Goal: Task Accomplishment & Management: Use online tool/utility

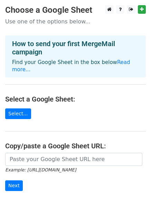
drag, startPoint x: 23, startPoint y: 144, endPoint x: 24, endPoint y: 150, distance: 5.3
click at [24, 147] on main "Choose a Google Sheet Use one of the options below... How to send your first Me…" at bounding box center [75, 116] width 151 height 223
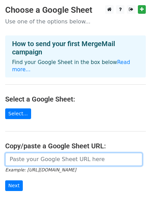
click at [24, 153] on input "url" at bounding box center [73, 159] width 137 height 13
paste input "https://docs.google.com/spreadsheets/d/1LDn9l-IQadV0bBg4J3URk8-syaPRCgFMhaTP4hj…"
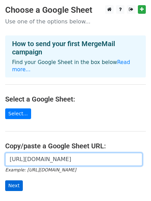
type input "https://docs.google.com/spreadsheets/d/1LDn9l-IQadV0bBg4J3URk8-syaPRCgFMhaTP4hj…"
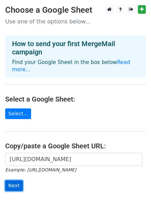
click at [13, 181] on input "Next" at bounding box center [14, 186] width 18 height 11
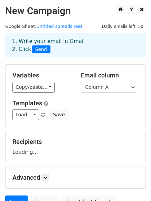
scroll to position [50, 0]
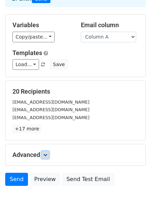
drag, startPoint x: 49, startPoint y: 154, endPoint x: 86, endPoint y: 137, distance: 41.0
click at [49, 154] on link at bounding box center [45, 155] width 8 height 8
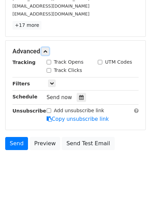
scroll to position [155, 0]
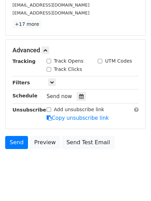
click at [49, 61] on input "Track Opens" at bounding box center [49, 61] width 4 height 4
checkbox input "true"
drag, startPoint x: 48, startPoint y: 67, endPoint x: 49, endPoint y: 82, distance: 15.6
click at [48, 68] on input "Track Clicks" at bounding box center [49, 69] width 4 height 4
checkbox input "true"
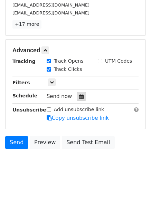
click at [79, 94] on icon at bounding box center [81, 96] width 4 height 5
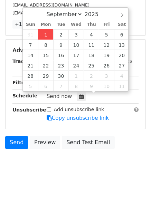
type input "2025-09-01 16:40"
type input "04"
type input "40"
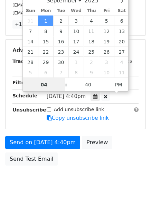
scroll to position [0, 0]
type input "2025-09-02 16:40"
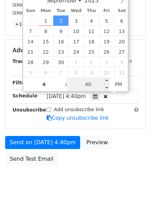
type input "04"
click at [91, 85] on input "40" at bounding box center [88, 85] width 42 height 14
type input "0"
type input "2025-09-02 04:00"
type input "00"
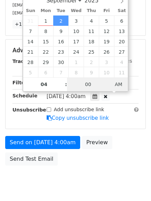
click at [117, 84] on span "AM" at bounding box center [118, 85] width 19 height 14
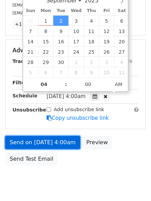
click at [39, 141] on link "Send on Sep 2 at 4:00am" at bounding box center [42, 142] width 75 height 13
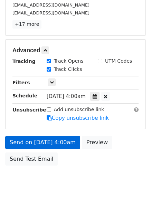
scroll to position [150, 0]
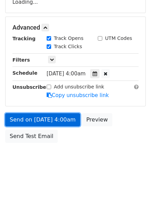
click at [39, 122] on link "Send on Sep 2 at 4:00am" at bounding box center [42, 119] width 75 height 13
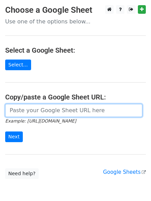
click at [31, 110] on input "url" at bounding box center [73, 110] width 137 height 13
type input "https://docs.google.com/spreadsheets/d/1LDn9l-IQadV0bBg4J3URk8-syaPRCgFMhaTP4hj…"
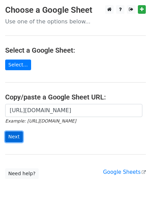
click at [11, 137] on input "Next" at bounding box center [14, 137] width 18 height 11
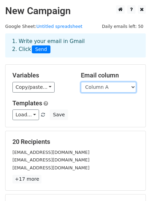
click at [98, 91] on select "Column A Column B Column C Column D Column E Column F Column G" at bounding box center [108, 87] width 55 height 11
select select "Column B"
click at [81, 82] on select "Column A Column B Column C Column D Column E Column F Column G" at bounding box center [108, 87] width 55 height 11
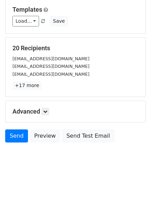
click at [47, 107] on div "Advanced Tracking Track Opens UTM Codes Track Clicks Filters Only include sprea…" at bounding box center [76, 111] width 140 height 21
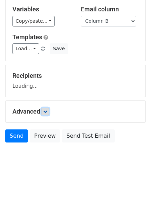
click at [47, 108] on link at bounding box center [45, 112] width 8 height 8
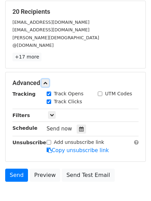
scroll to position [132, 0]
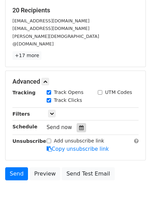
drag, startPoint x: 80, startPoint y: 116, endPoint x: 77, endPoint y: 120, distance: 5.1
click at [80, 123] on div at bounding box center [81, 127] width 9 height 9
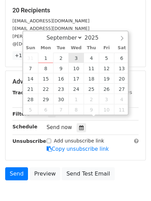
type input "2025-09-03 12:00"
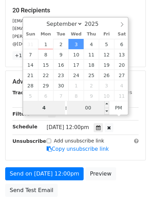
type input "4"
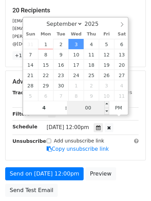
type input "2025-09-03 16:00"
type input "04"
click at [83, 111] on input "00" at bounding box center [88, 108] width 42 height 14
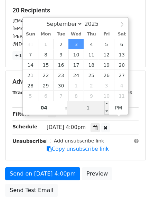
type input "10"
type input "2025-09-03 04:10"
drag, startPoint x: 118, startPoint y: 107, endPoint x: 119, endPoint y: 111, distance: 4.2
click at [119, 107] on span "PM" at bounding box center [118, 108] width 19 height 14
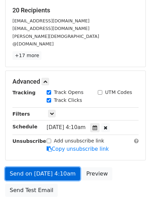
click at [41, 168] on link "Send on Sep 3 at 4:10am" at bounding box center [42, 174] width 75 height 13
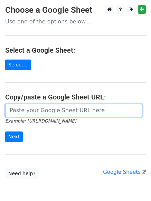
click at [32, 112] on input "url" at bounding box center [73, 110] width 137 height 13
type input "[URL][DOMAIN_NAME]"
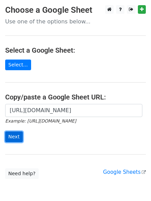
click at [12, 140] on input "Next" at bounding box center [14, 137] width 18 height 11
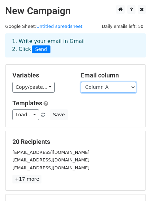
click at [102, 88] on select "Column A Column B Column C Column D Column E Column F Column G" at bounding box center [108, 87] width 55 height 11
select select "Column C"
click at [81, 82] on select "Column A Column B Column C Column D Column E Column F Column G" at bounding box center [108, 87] width 55 height 11
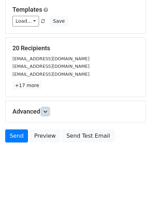
click at [47, 114] on link at bounding box center [45, 112] width 8 height 8
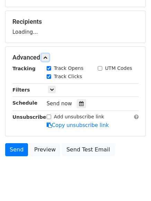
scroll to position [125, 0]
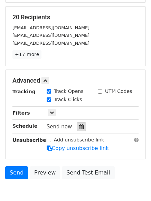
click at [80, 129] on icon at bounding box center [81, 126] width 4 height 5
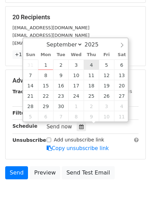
type input "2025-09-04 12:00"
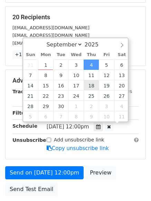
scroll to position [0, 0]
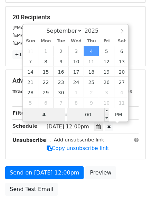
type input "4"
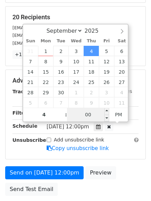
type input "2025-09-04 16:00"
type input "04"
click at [84, 118] on input "00" at bounding box center [88, 115] width 42 height 14
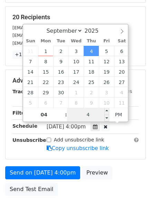
type input "40"
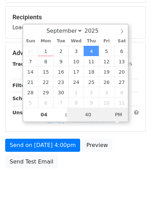
type input "2025-09-04 04:40"
click at [119, 110] on span "AM" at bounding box center [118, 115] width 19 height 14
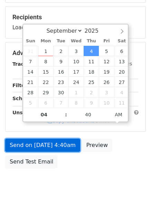
click at [44, 146] on link "Send on Sep 4 at 4:40am" at bounding box center [42, 145] width 75 height 13
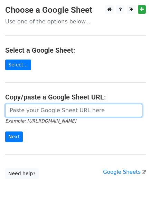
click at [30, 112] on input "url" at bounding box center [73, 110] width 137 height 13
type input "[URL][DOMAIN_NAME]"
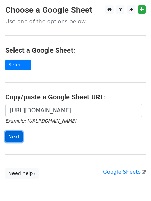
click at [15, 135] on input "Next" at bounding box center [14, 137] width 18 height 11
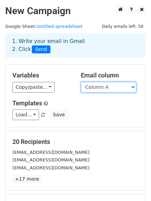
click at [108, 89] on select "Column A Column B Column C Column D Column E Column F Column G" at bounding box center [108, 87] width 55 height 11
select select "Column D"
click at [81, 82] on select "Column A Column B Column C Column D Column E Column F Column G" at bounding box center [108, 87] width 55 height 11
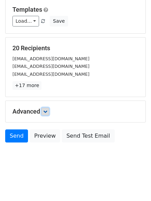
click at [46, 112] on icon at bounding box center [45, 112] width 4 height 4
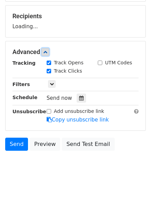
scroll to position [128, 0]
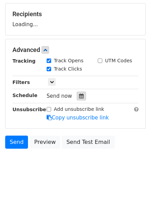
click at [79, 95] on icon at bounding box center [81, 96] width 4 height 5
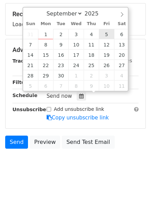
type input "[DATE] 12:00"
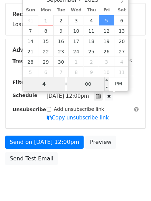
type input "4"
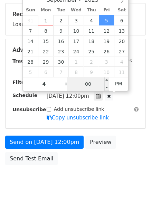
type input "[DATE] 16:00"
type input "04"
click at [85, 85] on input "00" at bounding box center [88, 84] width 42 height 14
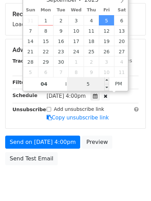
type input "50"
type input "2025-09-05 04:50"
click at [119, 81] on span "PM" at bounding box center [118, 84] width 19 height 14
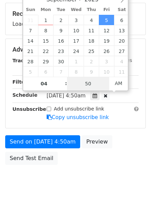
scroll to position [150, 0]
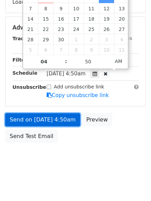
click at [40, 119] on link "Send on Sep 5 at 4:50am" at bounding box center [42, 119] width 75 height 13
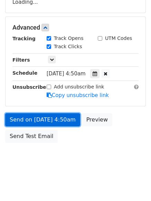
click at [40, 119] on link "Send on Sep 5 at 4:50am" at bounding box center [42, 119] width 75 height 13
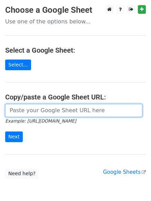
click at [36, 114] on input "url" at bounding box center [73, 110] width 137 height 13
type input "https://docs.google.com/spreadsheets/d/1LDn9l-IQadV0bBg4J3URk8-syaPRCgFMhaTP4hj…"
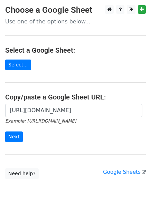
click at [64, 129] on form "https://docs.google.com/spreadsheets/d/1LDn9l-IQadV0bBg4J3URk8-syaPRCgFMhaTP4hj…" at bounding box center [75, 123] width 140 height 39
click at [17, 136] on input "Next" at bounding box center [14, 137] width 18 height 11
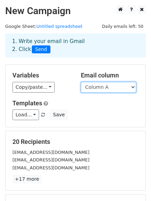
click at [117, 90] on select "Column A Column B Column C Column D Column E Column F Column G" at bounding box center [108, 87] width 55 height 11
select select "Column E"
click at [81, 82] on select "Column A Column B Column C Column D Column E Column F Column G" at bounding box center [108, 87] width 55 height 11
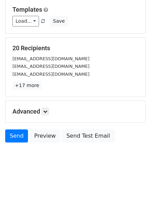
click at [42, 108] on h5 "Advanced" at bounding box center [75, 112] width 126 height 8
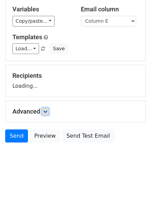
drag, startPoint x: 46, startPoint y: 112, endPoint x: 48, endPoint y: 118, distance: 6.2
click at [47, 112] on icon at bounding box center [45, 112] width 4 height 4
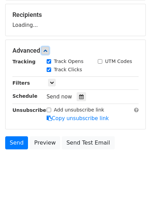
scroll to position [129, 0]
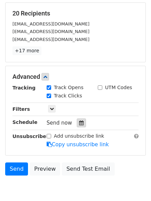
click at [79, 123] on icon at bounding box center [81, 123] width 4 height 5
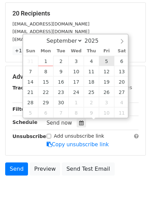
type input "2025-09-05 12:00"
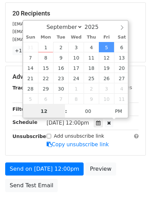
scroll to position [0, 0]
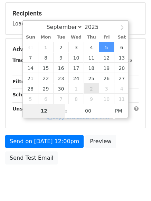
type input "5"
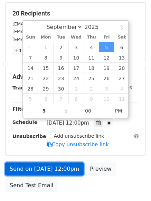
type input "2025-09-05 17:00"
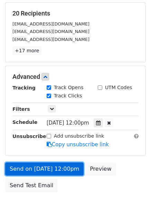
click at [56, 169] on link "Send on Sep 5 at 12:00pm" at bounding box center [44, 169] width 78 height 13
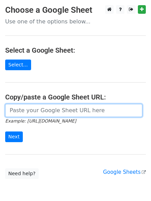
drag, startPoint x: 28, startPoint y: 113, endPoint x: 40, endPoint y: 117, distance: 12.6
click at [28, 113] on input "url" at bounding box center [73, 110] width 137 height 13
type input "[URL][DOMAIN_NAME]"
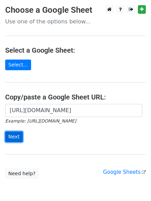
click at [19, 137] on input "Next" at bounding box center [14, 137] width 18 height 11
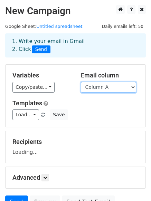
click at [97, 89] on select "Column A Column B Column C Column D Column E Column F Column G" at bounding box center [108, 87] width 55 height 11
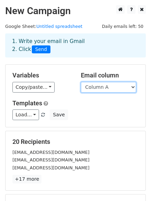
drag, startPoint x: 100, startPoint y: 88, endPoint x: 100, endPoint y: 92, distance: 4.1
click at [100, 88] on select "Column A Column B Column C Column D Column E Column F Column G" at bounding box center [108, 87] width 55 height 11
select select "Column G"
click at [81, 82] on select "Column A Column B Column C Column D Column E Column F Column G" at bounding box center [108, 87] width 55 height 11
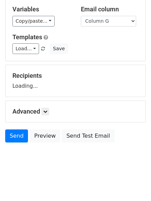
click at [40, 106] on div "Advanced Tracking Track Opens UTM Codes Track Clicks Filters Only include sprea…" at bounding box center [76, 111] width 140 height 21
click at [45, 110] on icon at bounding box center [45, 112] width 4 height 4
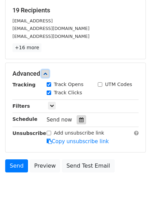
scroll to position [132, 0]
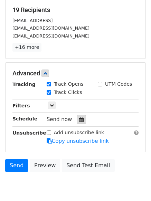
click at [80, 119] on div at bounding box center [81, 119] width 9 height 9
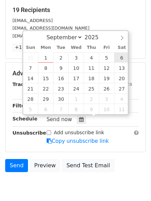
type input "[DATE] 12:00"
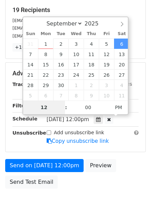
type input "6"
type input "[DATE] 06:00"
type input "06"
click at [120, 109] on span "PM" at bounding box center [118, 108] width 19 height 14
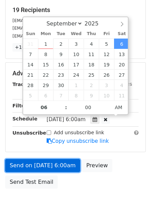
click at [44, 167] on link "Send on [DATE] 6:00am" at bounding box center [42, 165] width 75 height 13
